Goal: Navigation & Orientation: Find specific page/section

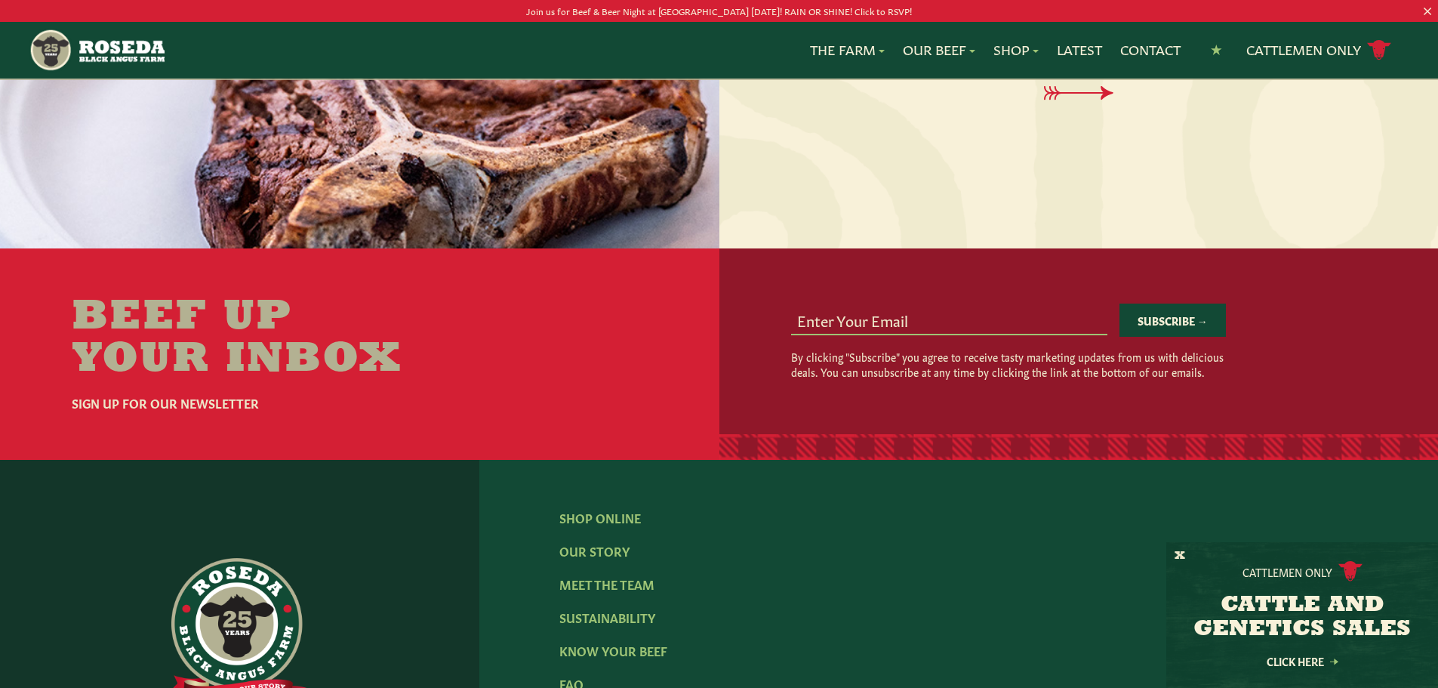
scroll to position [2113, 0]
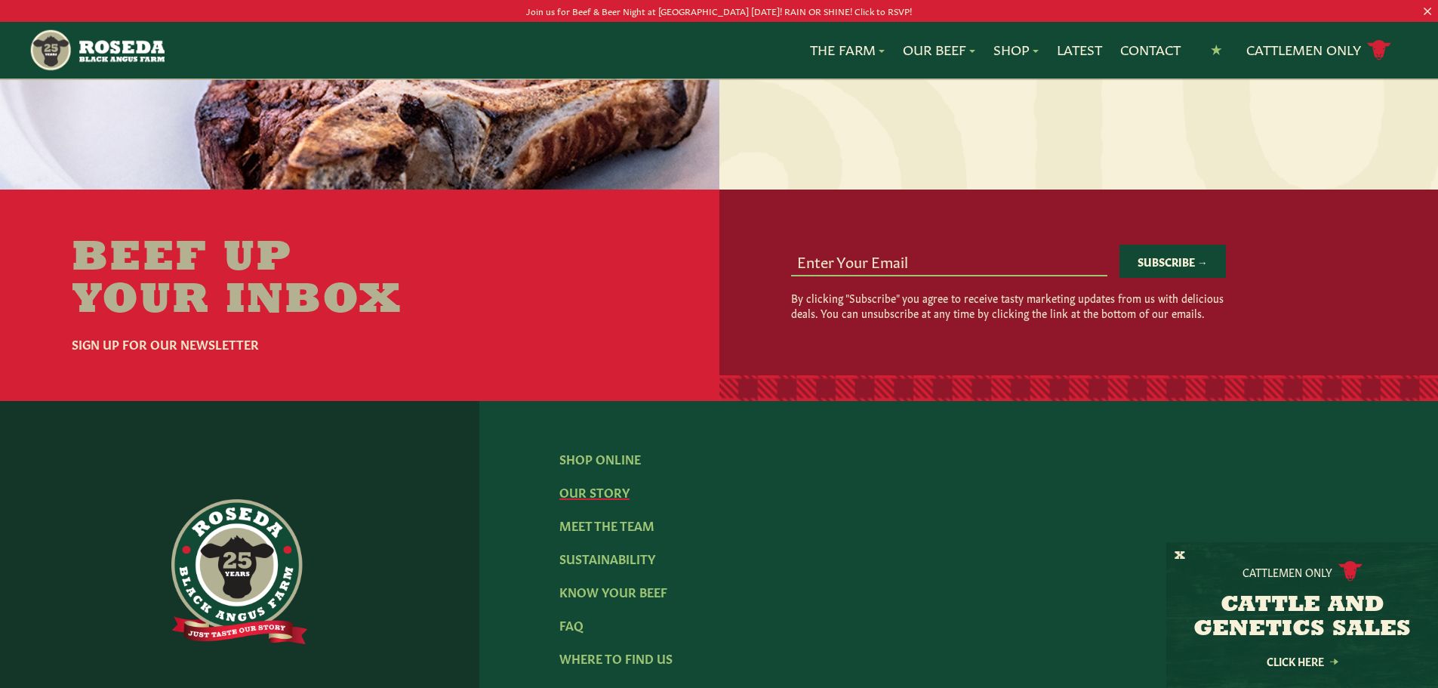
click at [607, 483] on link "Our Story" at bounding box center [594, 491] width 70 height 17
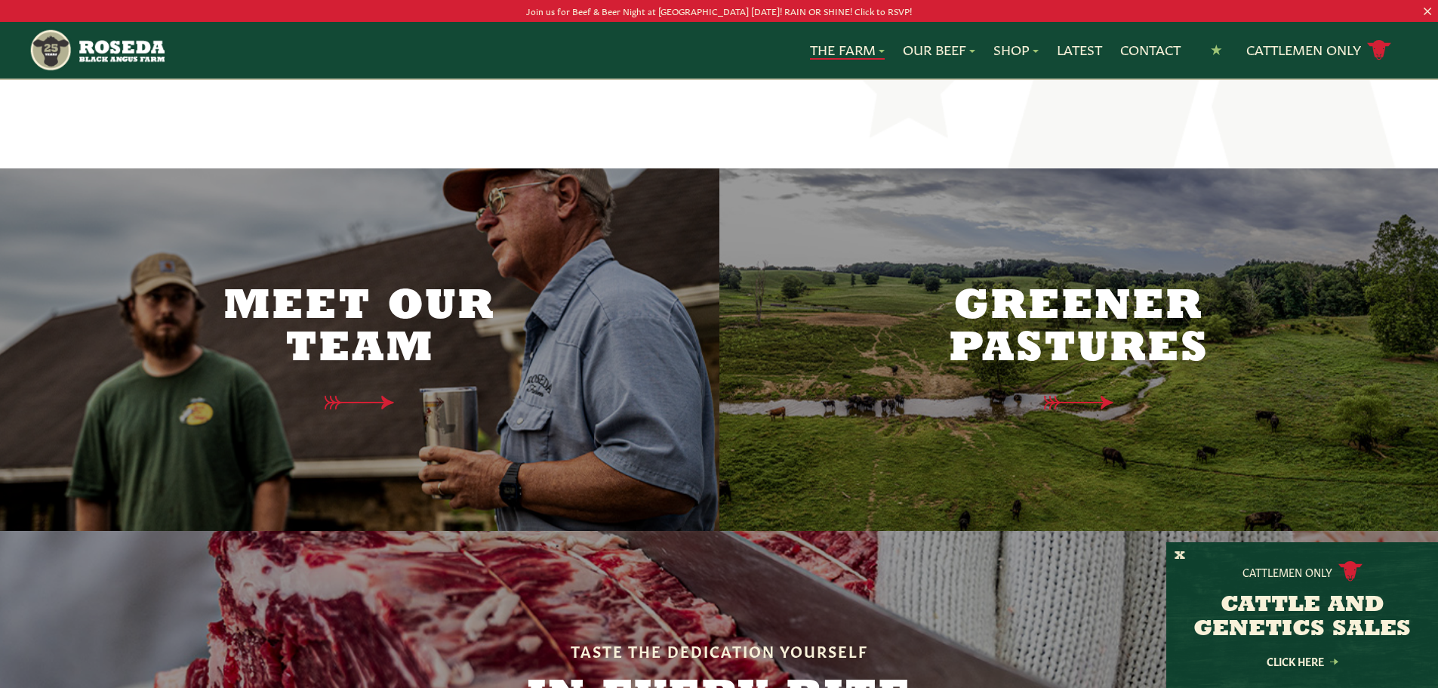
scroll to position [3623, 0]
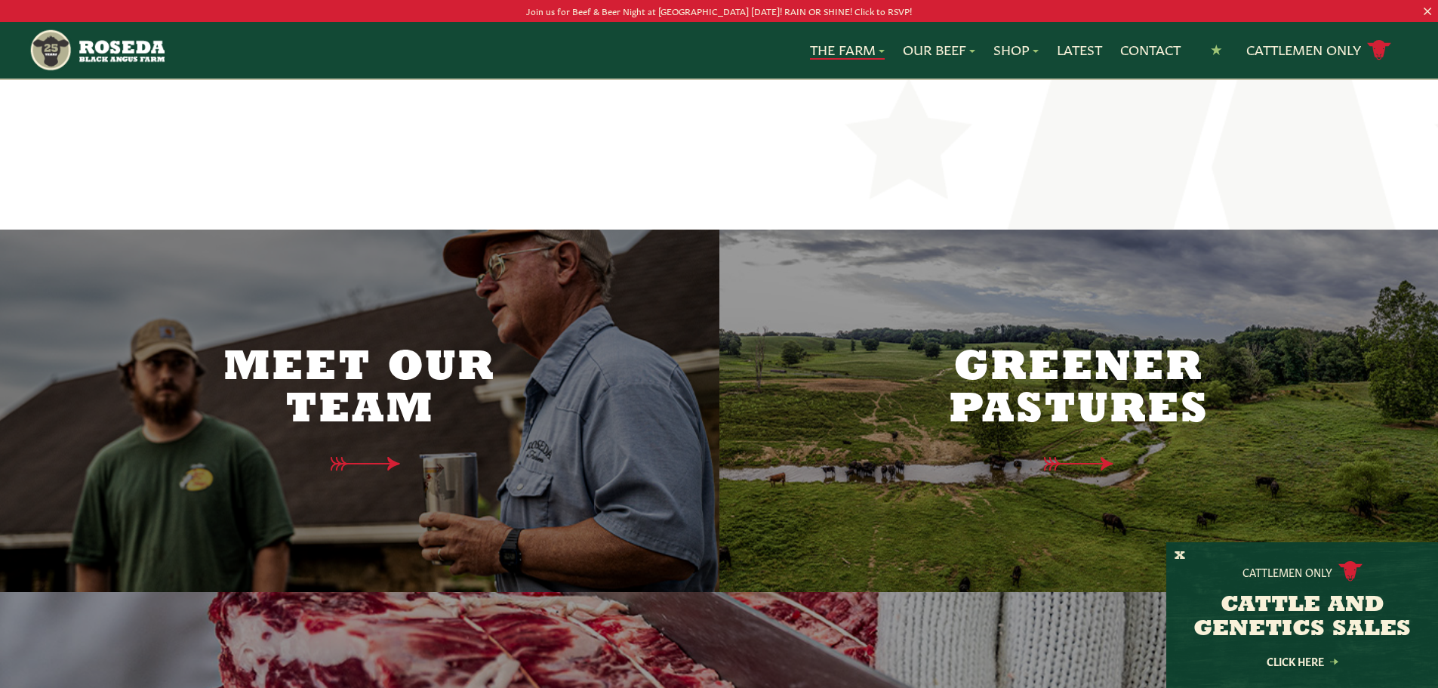
click at [367, 355] on h2 "Meet Our Team" at bounding box center [359, 389] width 317 height 85
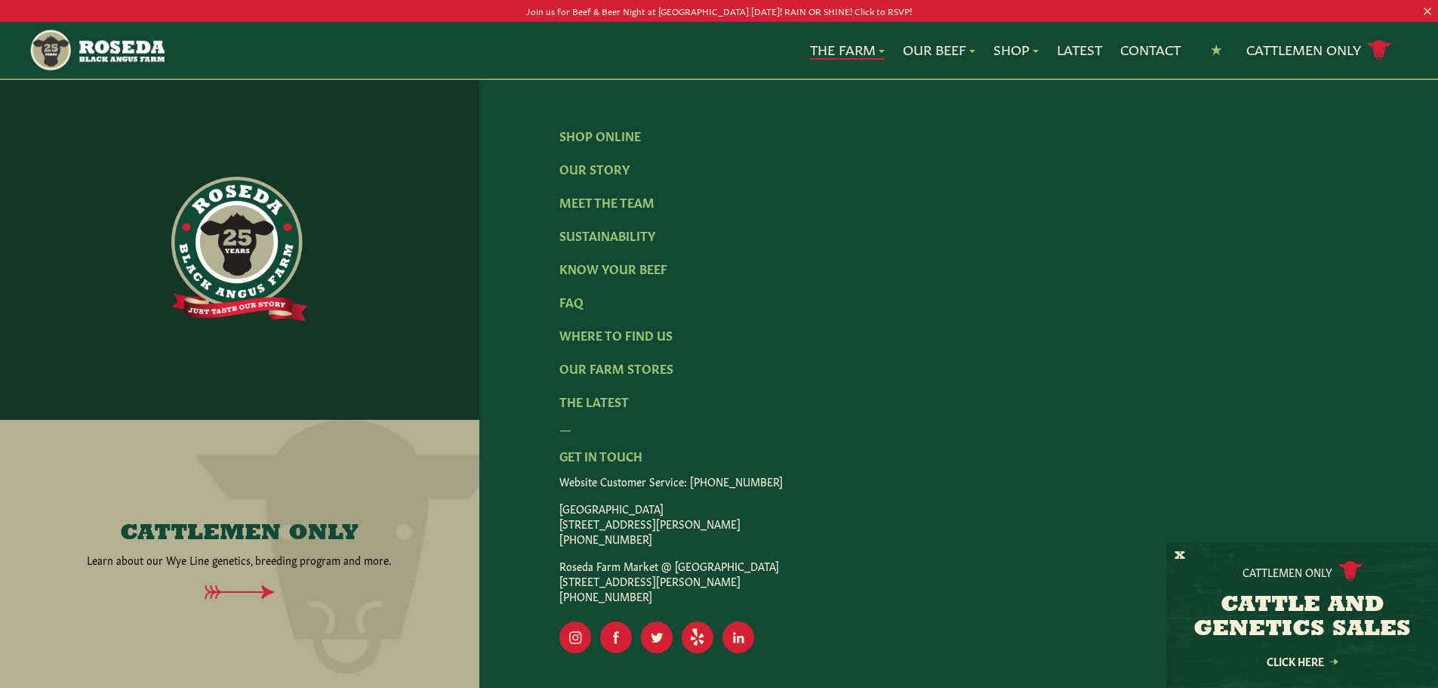
scroll to position [4722, 0]
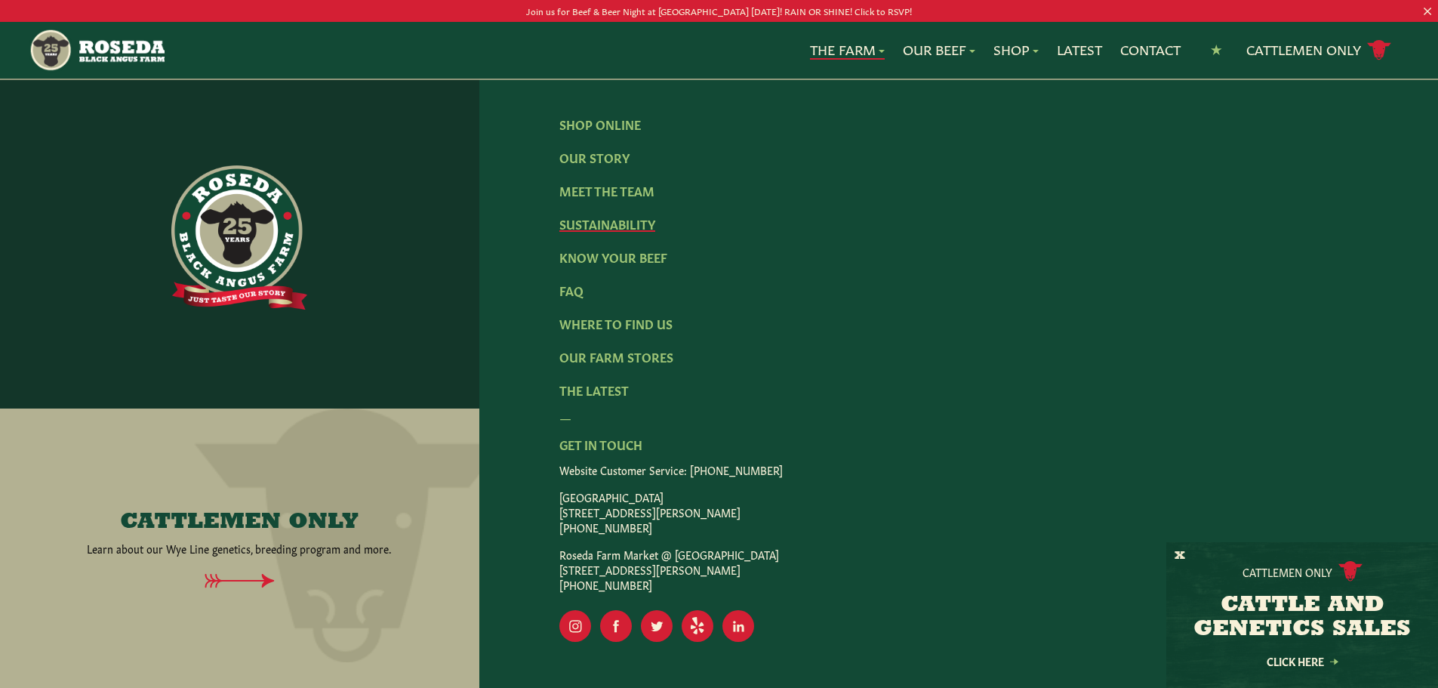
click at [602, 215] on link "Sustainability" at bounding box center [607, 223] width 96 height 17
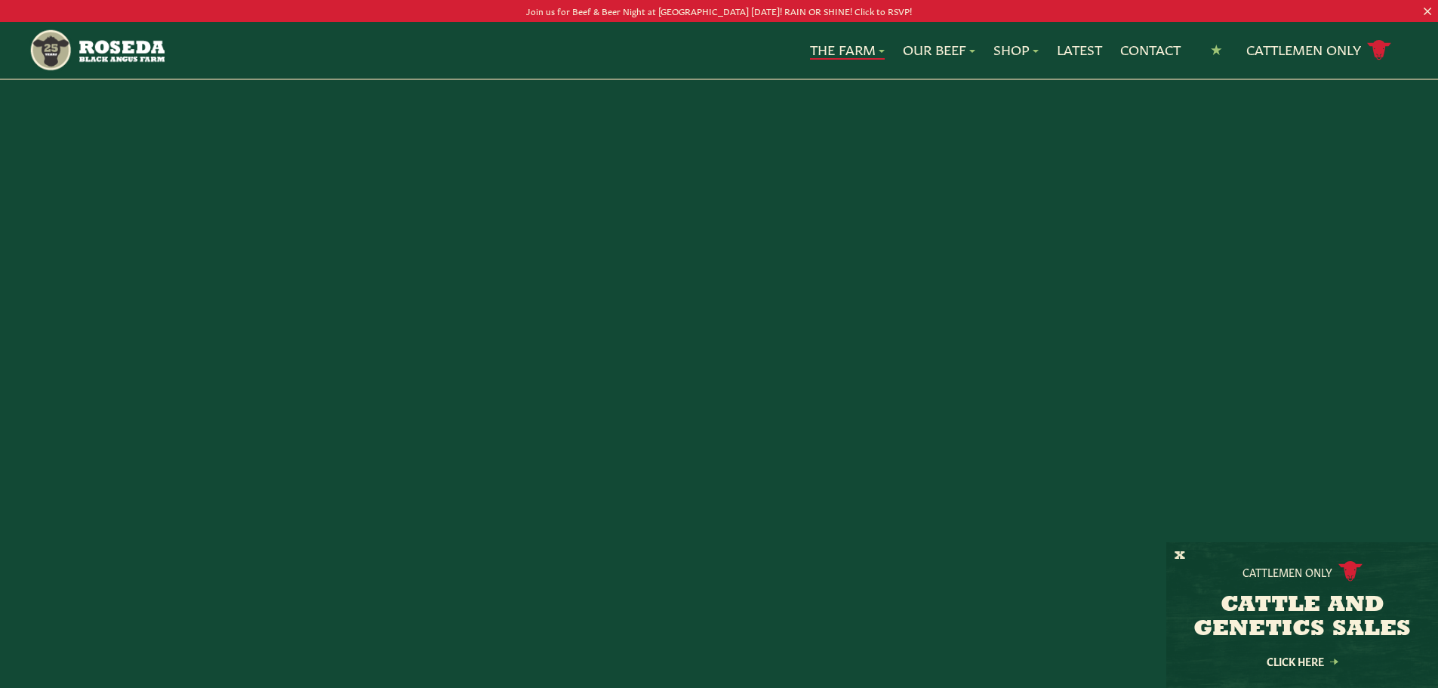
click at [608, 248] on link "Know Your Beef" at bounding box center [613, 256] width 108 height 17
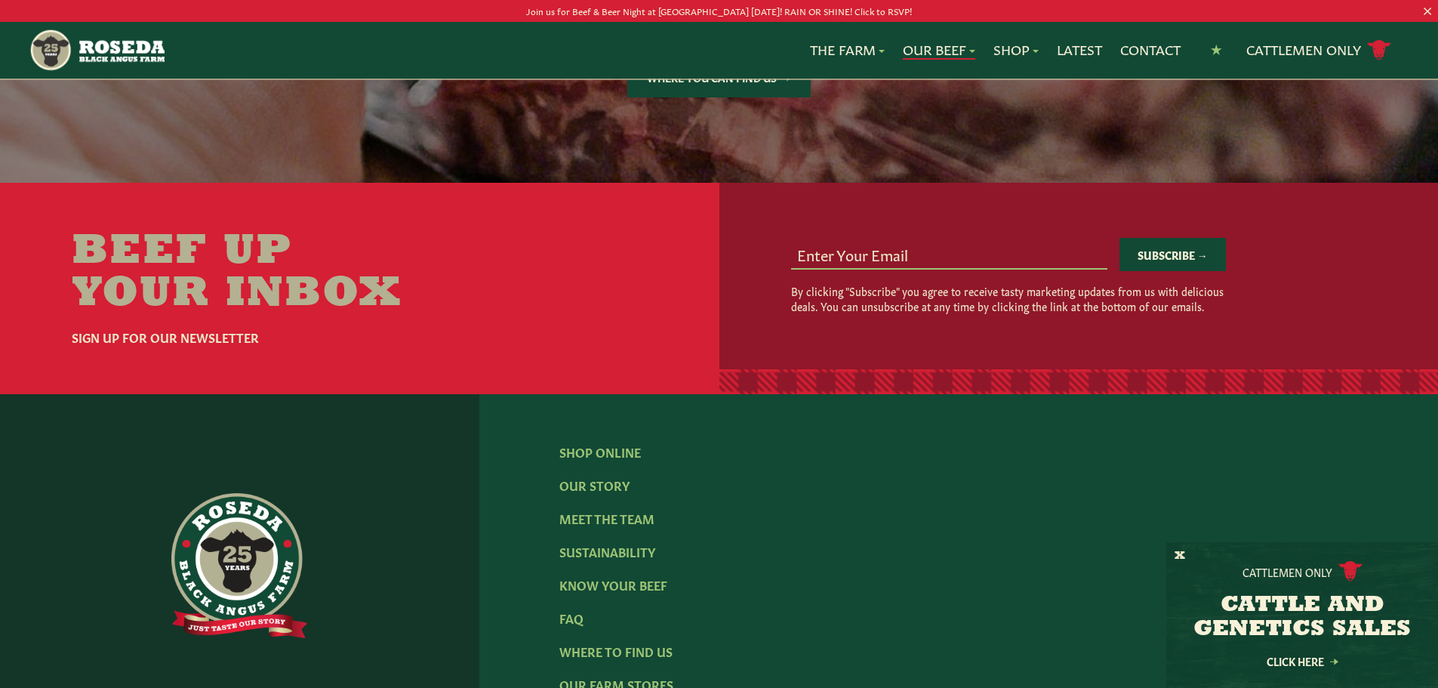
scroll to position [3224, 0]
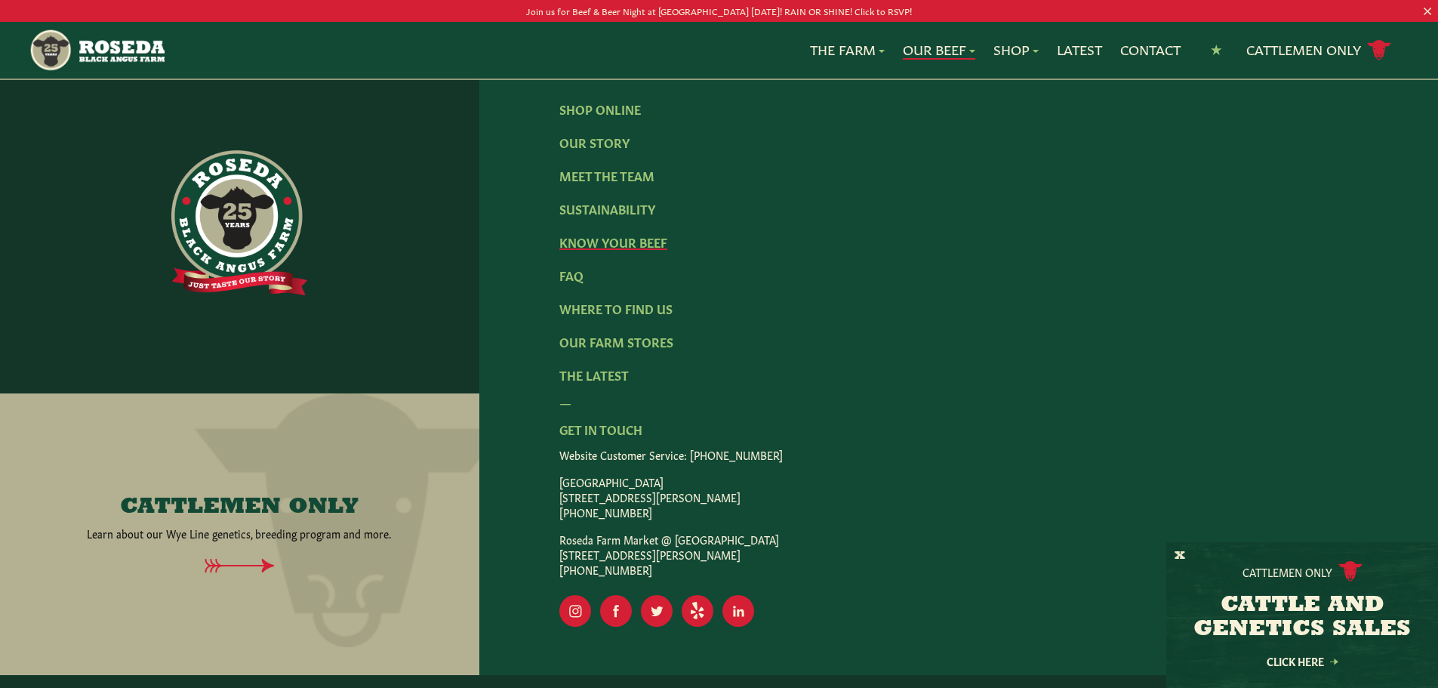
click at [595, 233] on link "Know Your Beef" at bounding box center [613, 241] width 108 height 17
click at [620, 233] on link "Know Your Beef" at bounding box center [613, 241] width 108 height 17
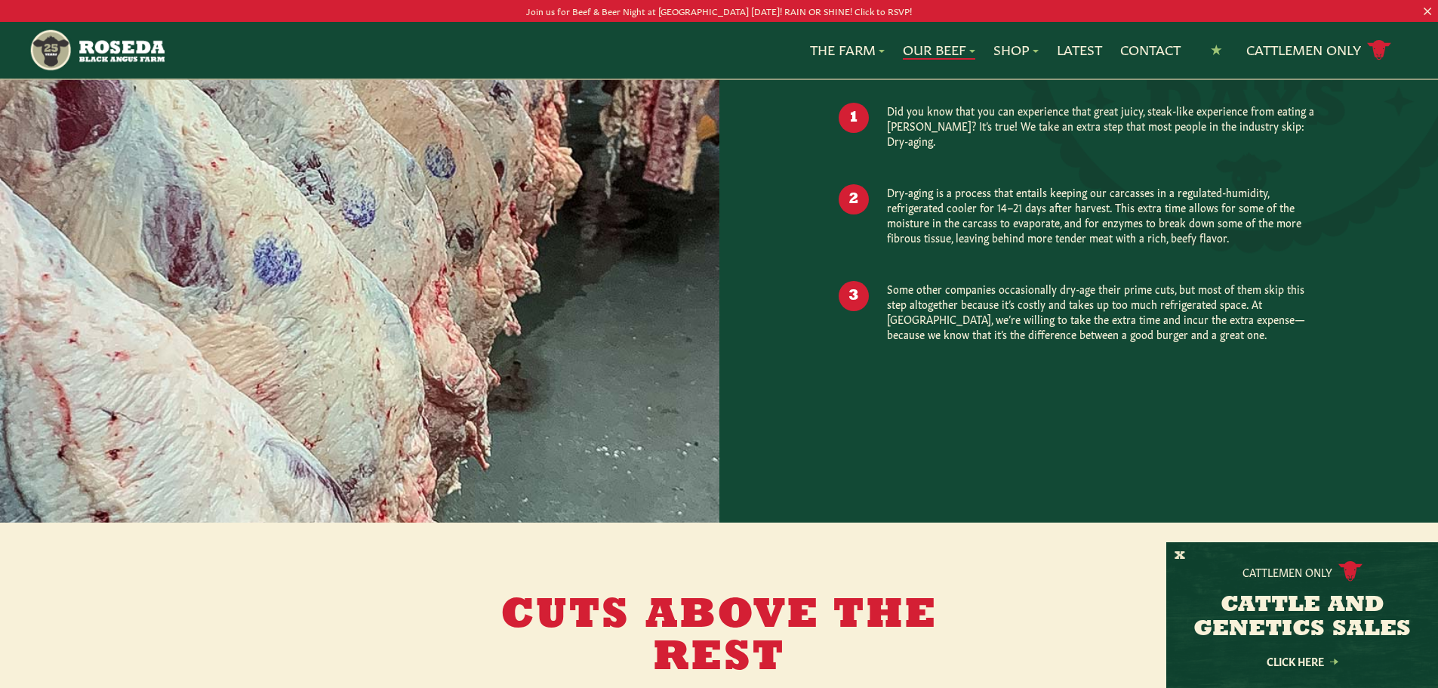
scroll to position [1036, 0]
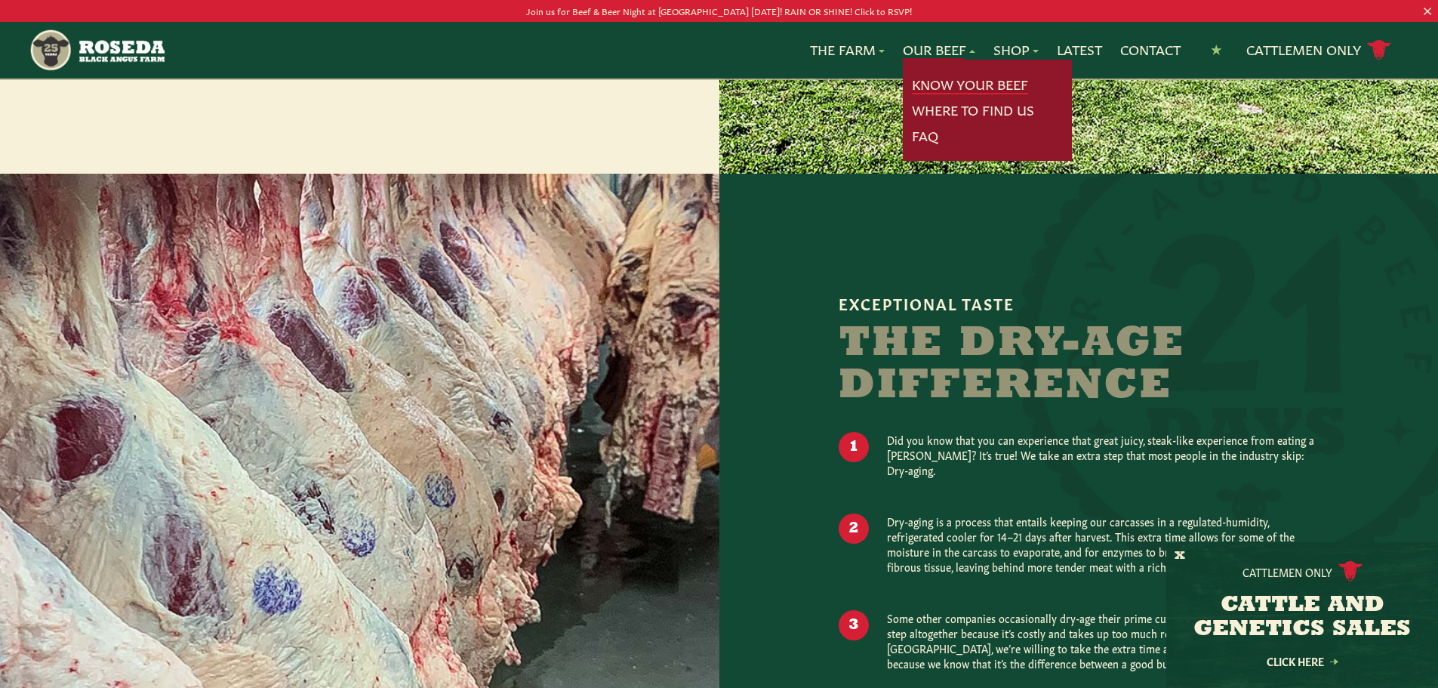
click at [935, 81] on link "Know Your Beef" at bounding box center [970, 85] width 116 height 20
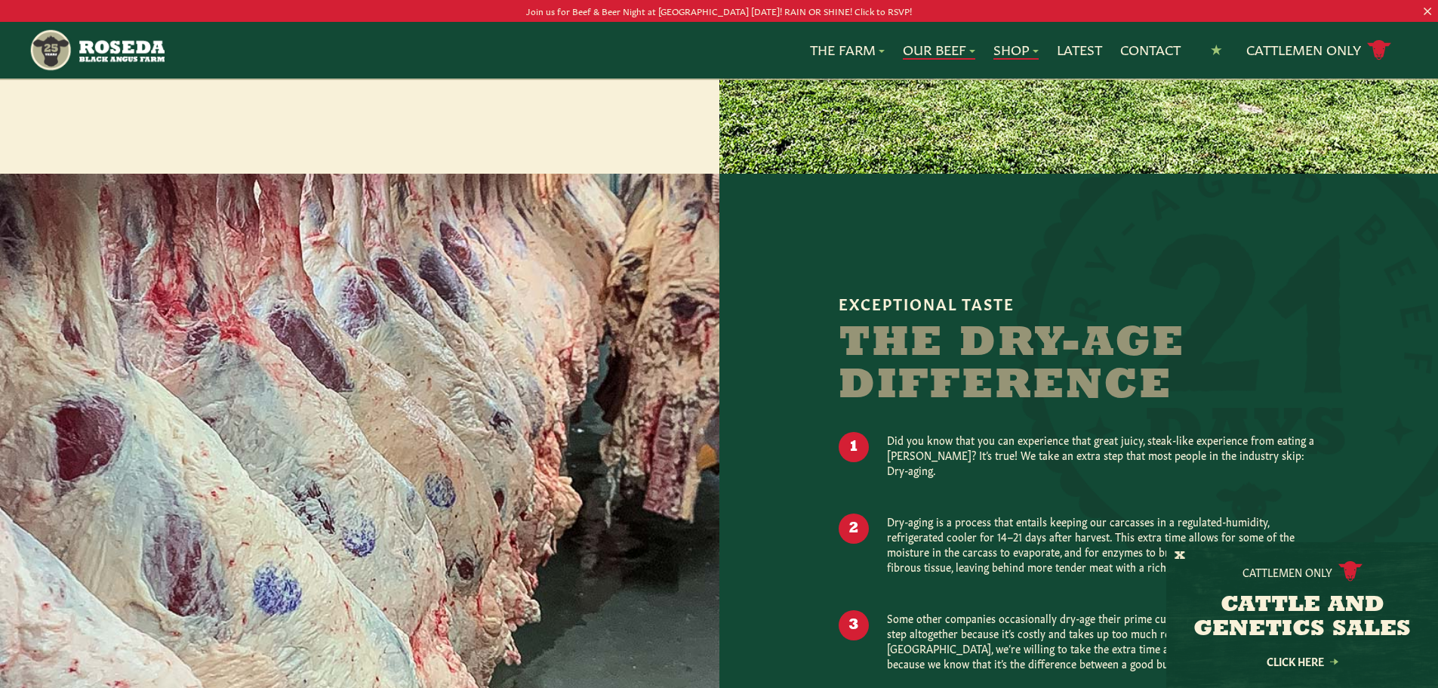
click at [1007, 50] on link "Shop" at bounding box center [1015, 50] width 45 height 20
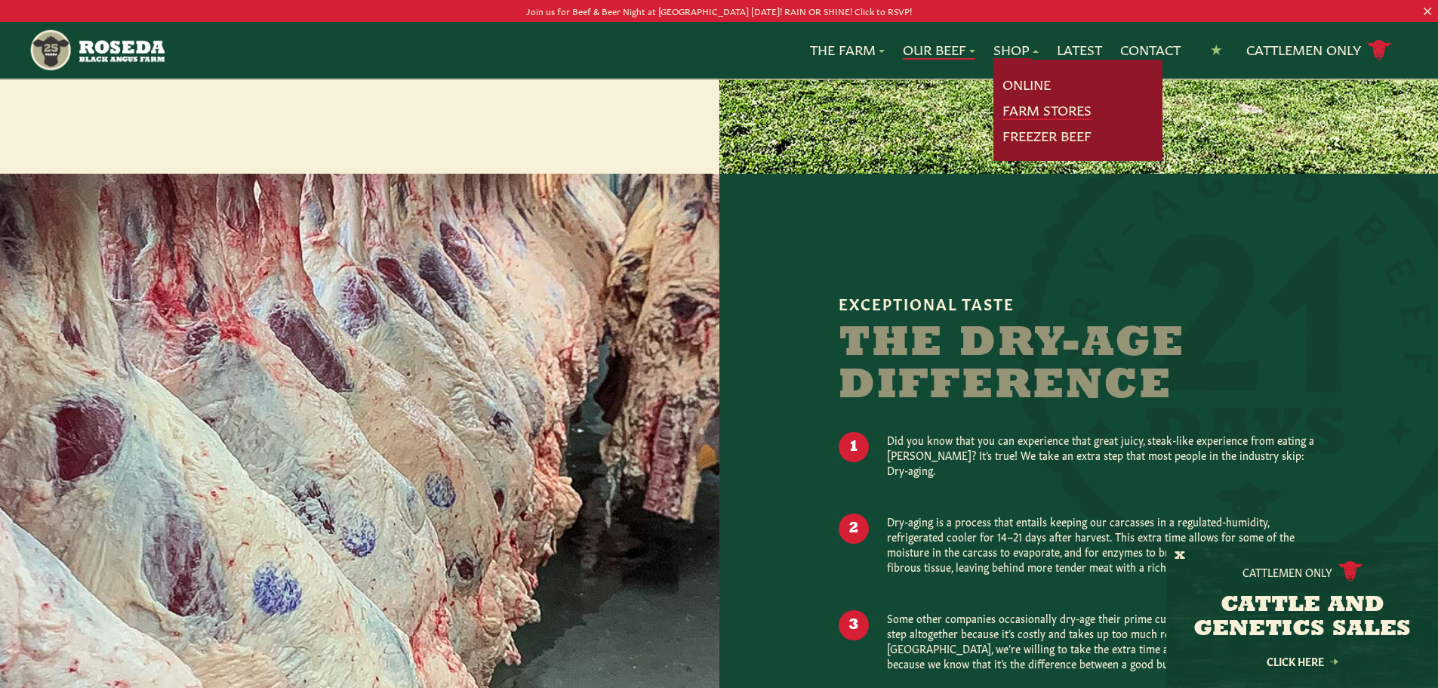
click at [1018, 103] on link "Farm Stores" at bounding box center [1046, 110] width 89 height 20
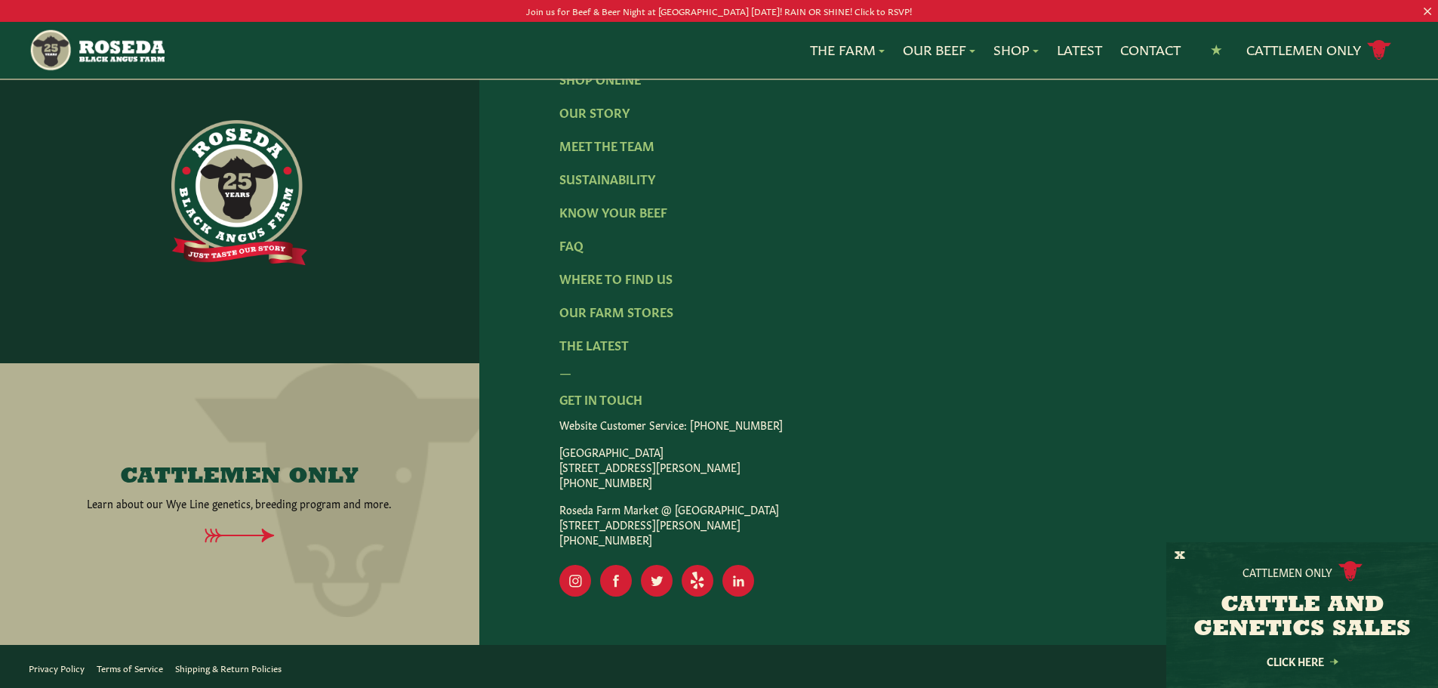
scroll to position [2660, 0]
